Goal: Check status

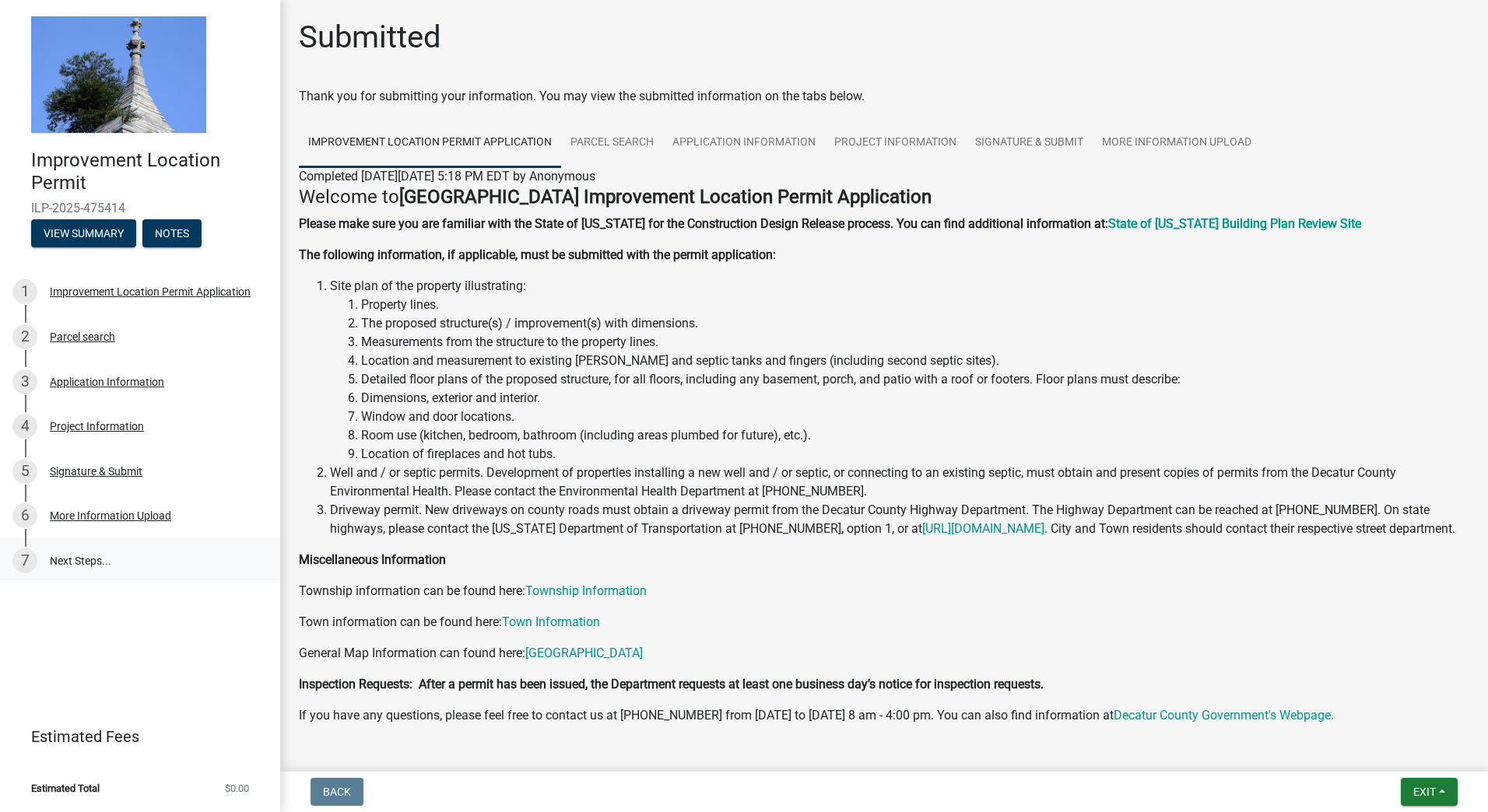
click at [82, 556] on link "7 Next Steps..." at bounding box center [140, 561] width 280 height 45
click at [1432, 786] on span "Exit" at bounding box center [1425, 791] width 22 height 13
click at [1399, 755] on button "Save & Exit" at bounding box center [1396, 751] width 125 height 38
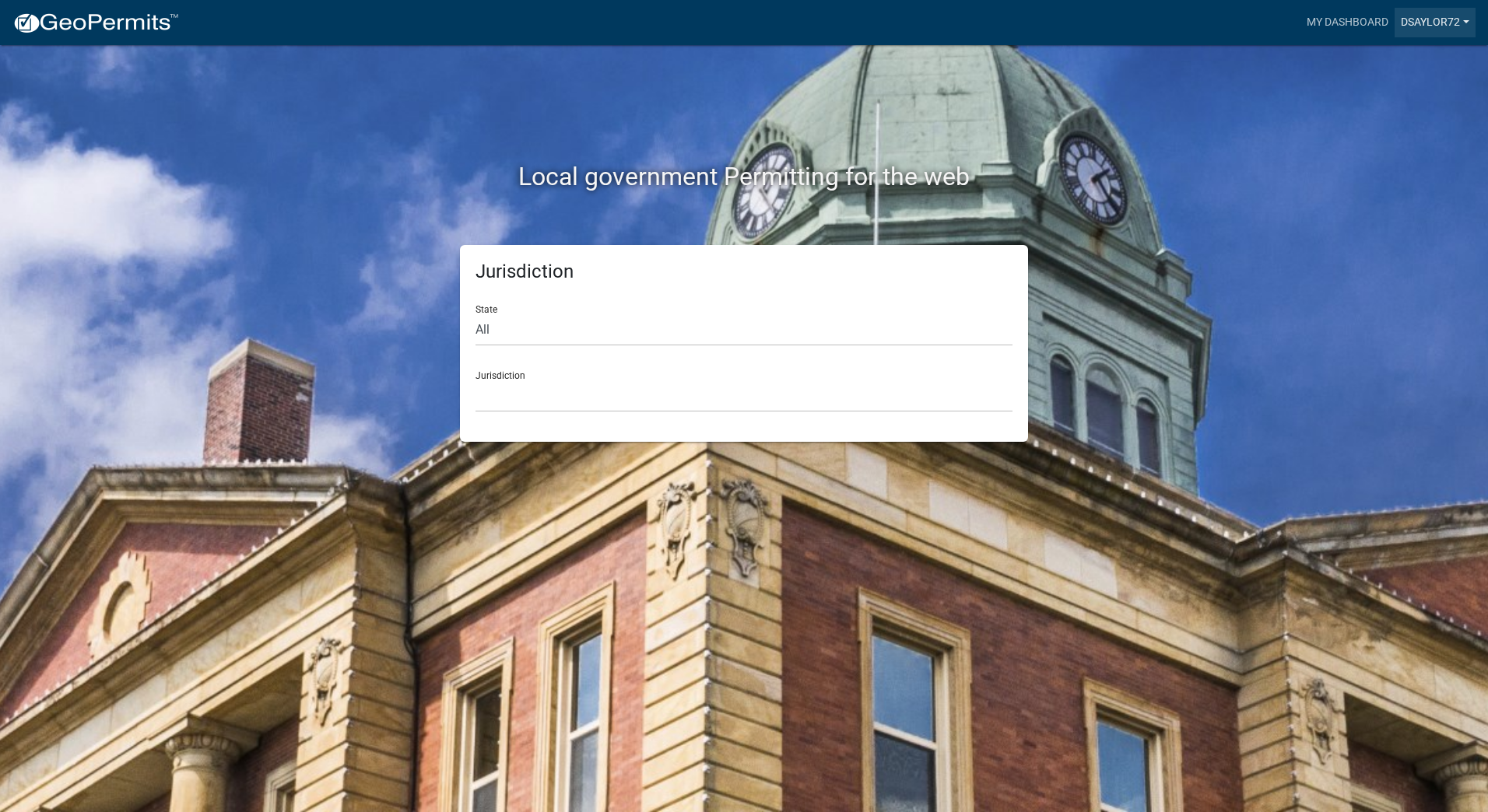
click at [1463, 21] on link "Dsaylor72" at bounding box center [1435, 22] width 81 height 30
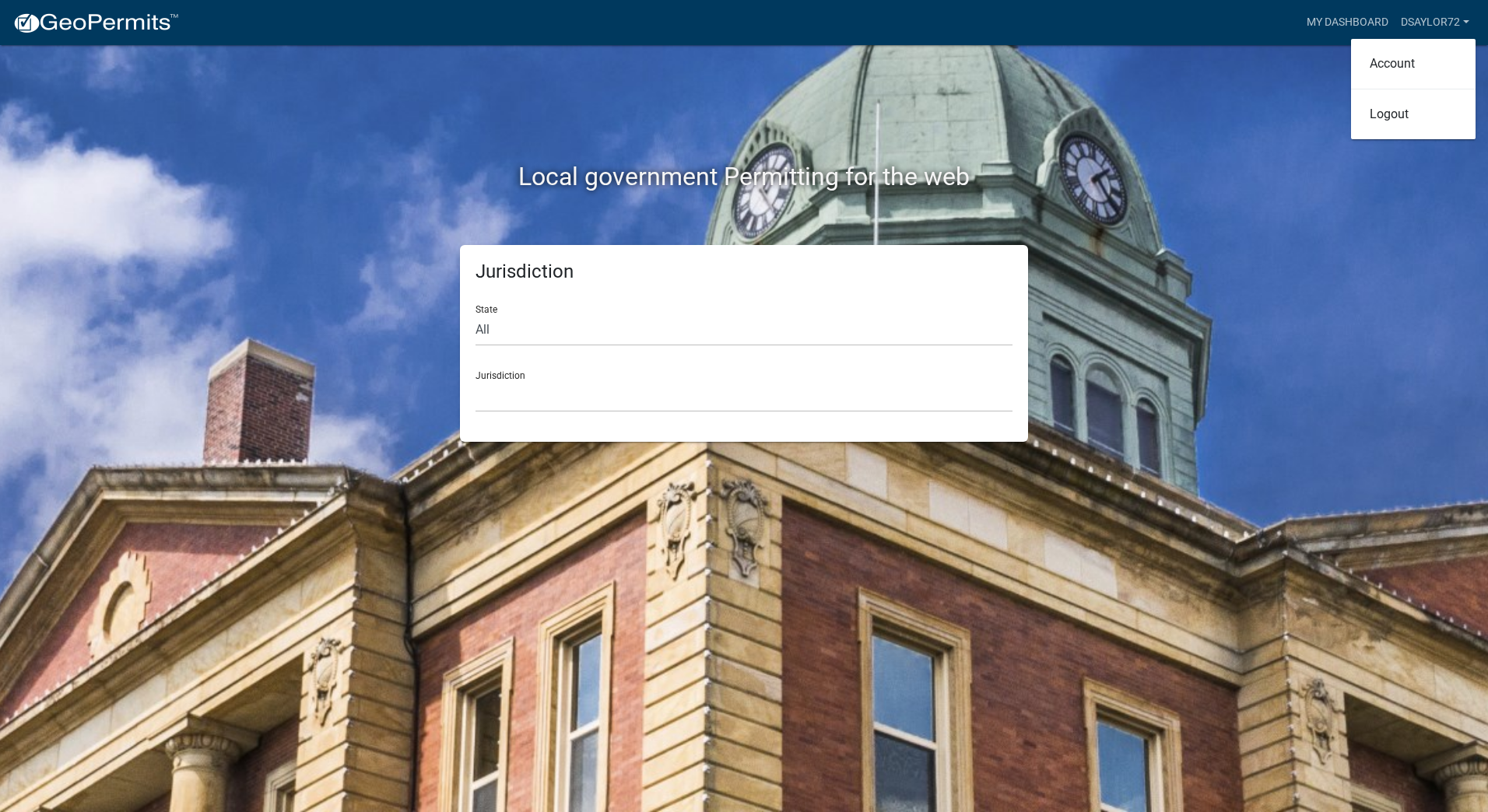
click at [1237, 64] on div "Local government Permitting for the web Jurisdiction State All Colorado Georgia…" at bounding box center [744, 406] width 1488 height 812
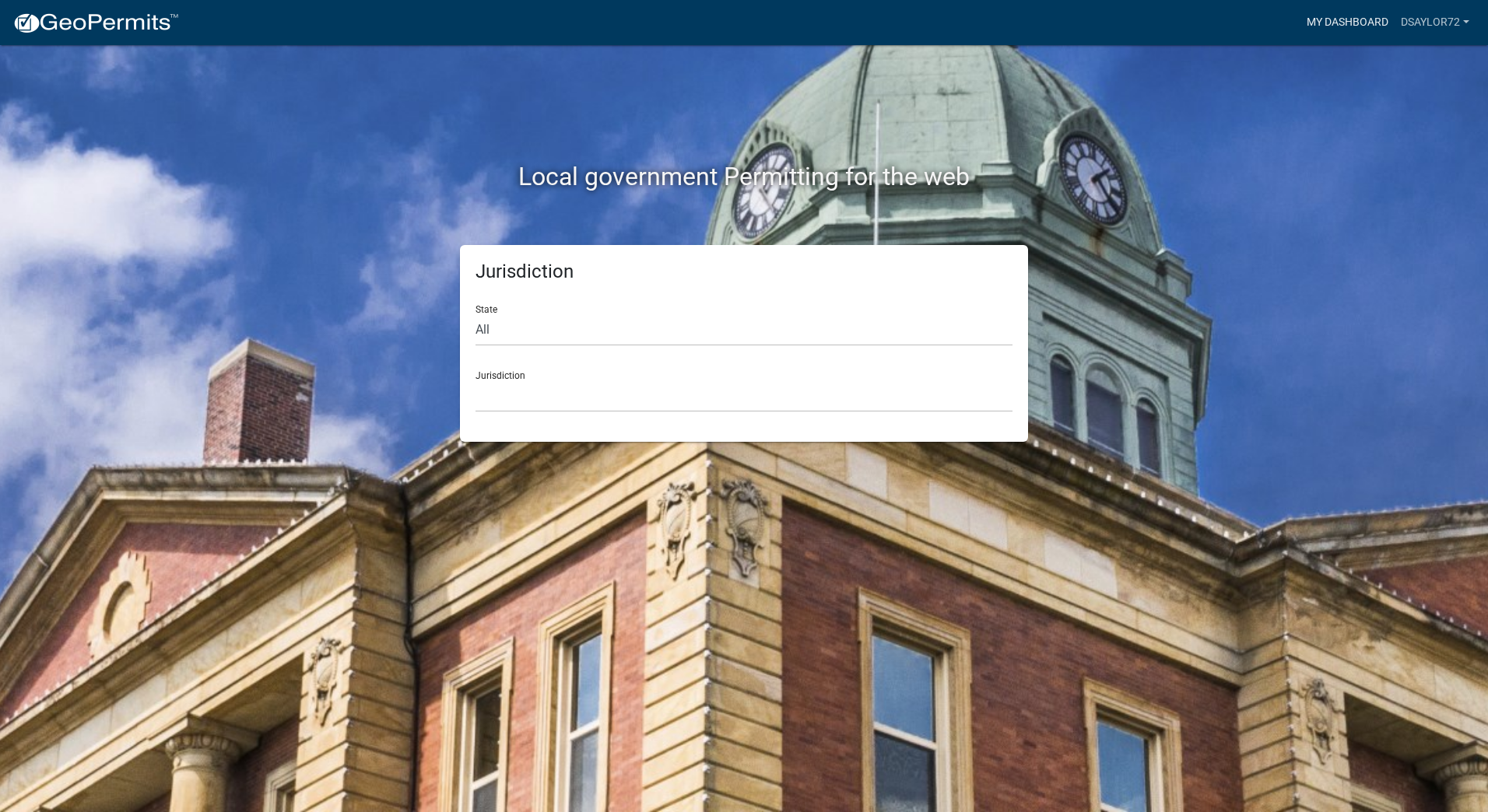
click at [1305, 21] on link "My Dashboard" at bounding box center [1348, 22] width 94 height 30
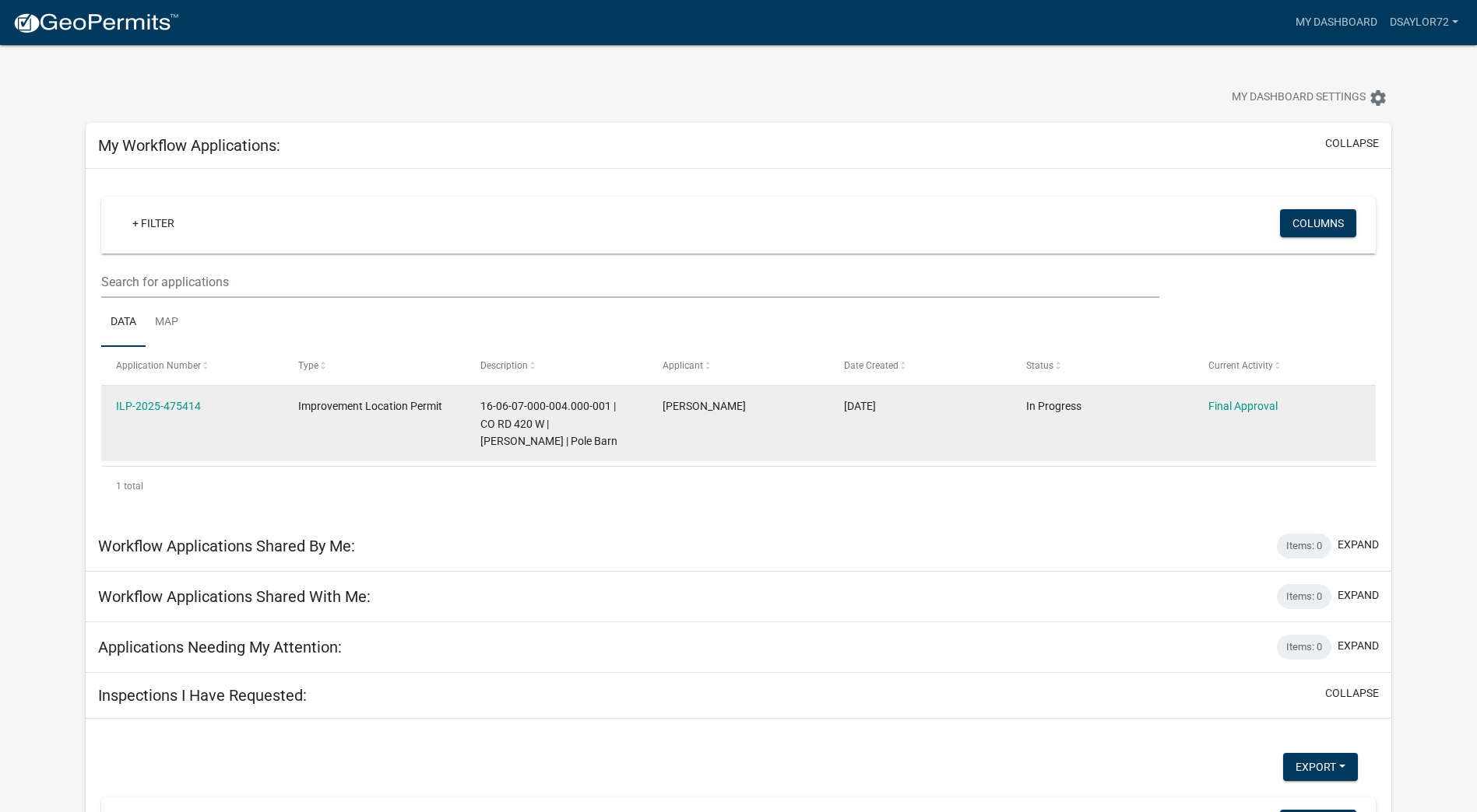
click at [1244, 432] on datatable-body-cell "Final Approval" at bounding box center [1284, 423] width 182 height 75
click at [1244, 409] on link "Final Approval" at bounding box center [1243, 406] width 69 height 13
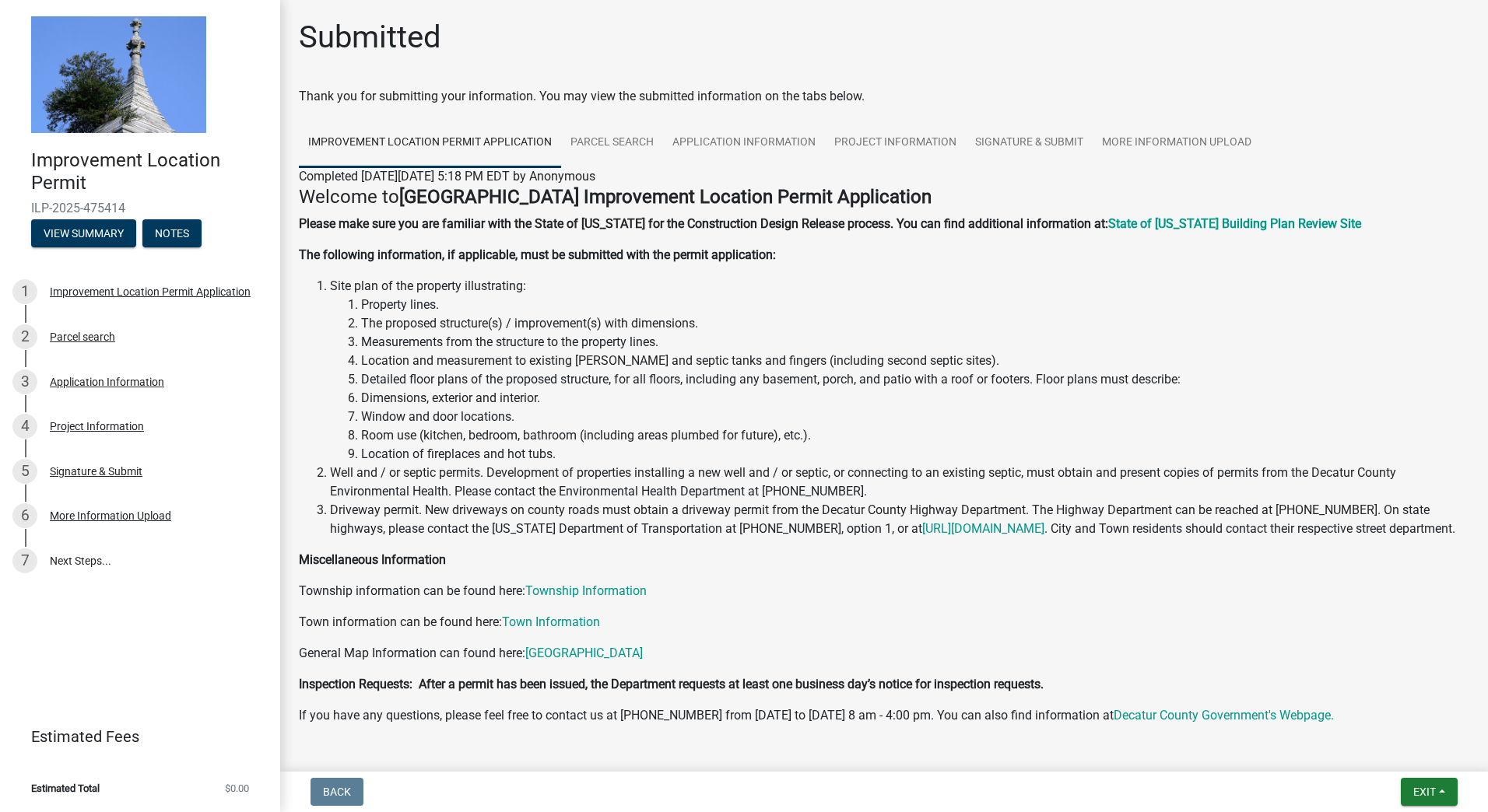
click at [1273, 632] on p "Town information can be found here: Town Information" at bounding box center [884, 622] width 1171 height 19
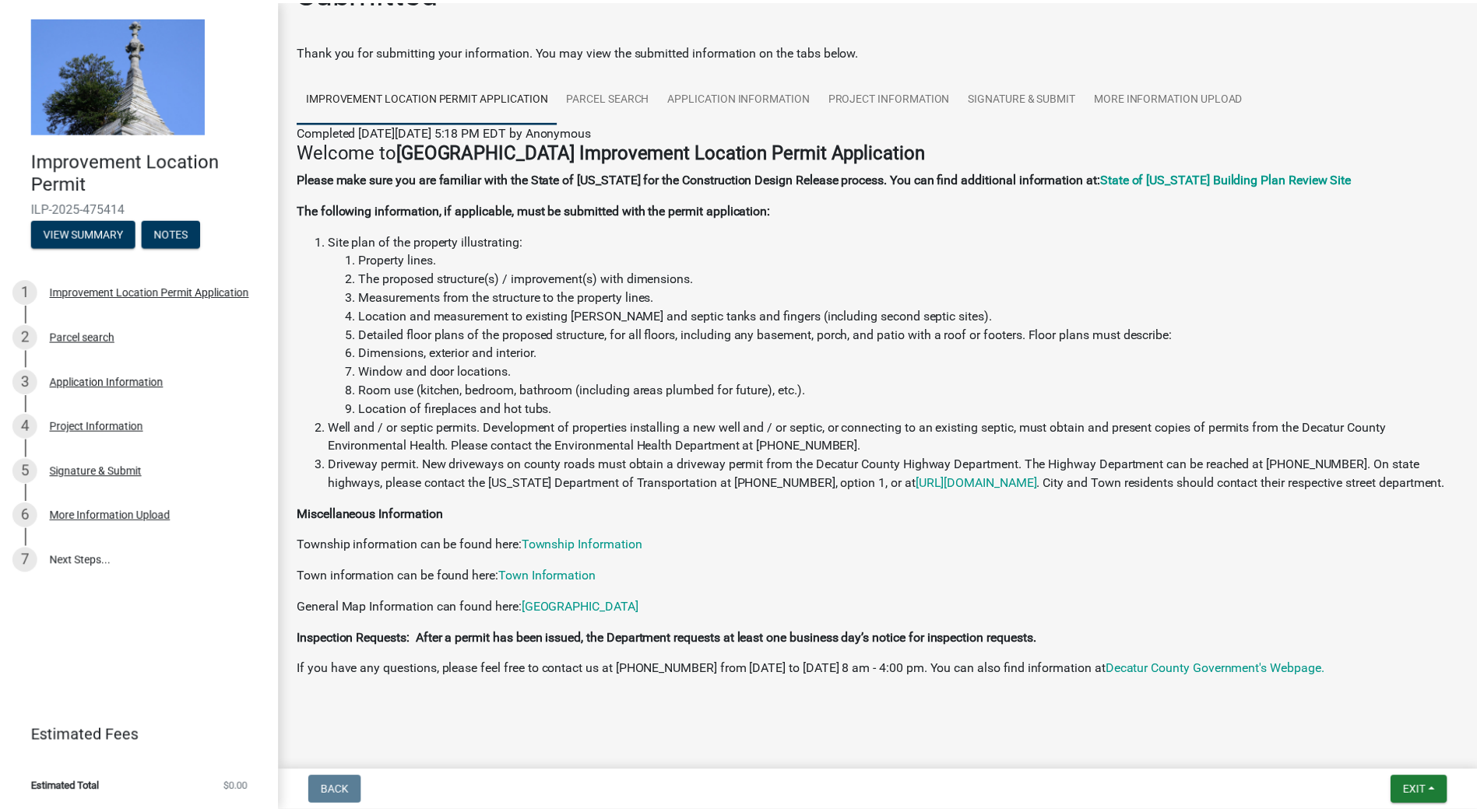
scroll to position [70, 0]
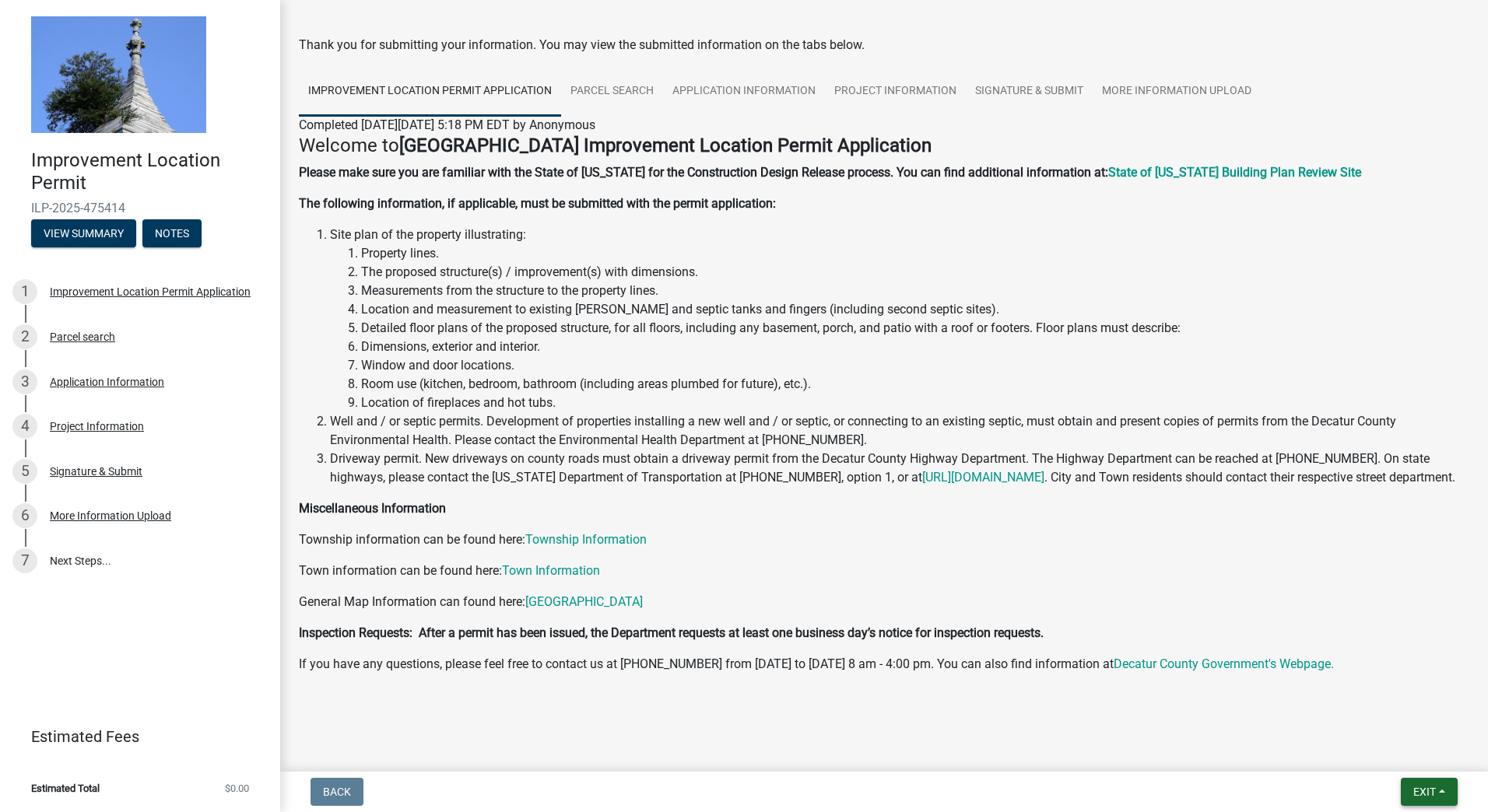
click at [1419, 803] on button "Exit" at bounding box center [1429, 791] width 56 height 28
click at [1397, 756] on button "Save & Exit" at bounding box center [1396, 751] width 125 height 38
